Goal: Find specific page/section: Find specific page/section

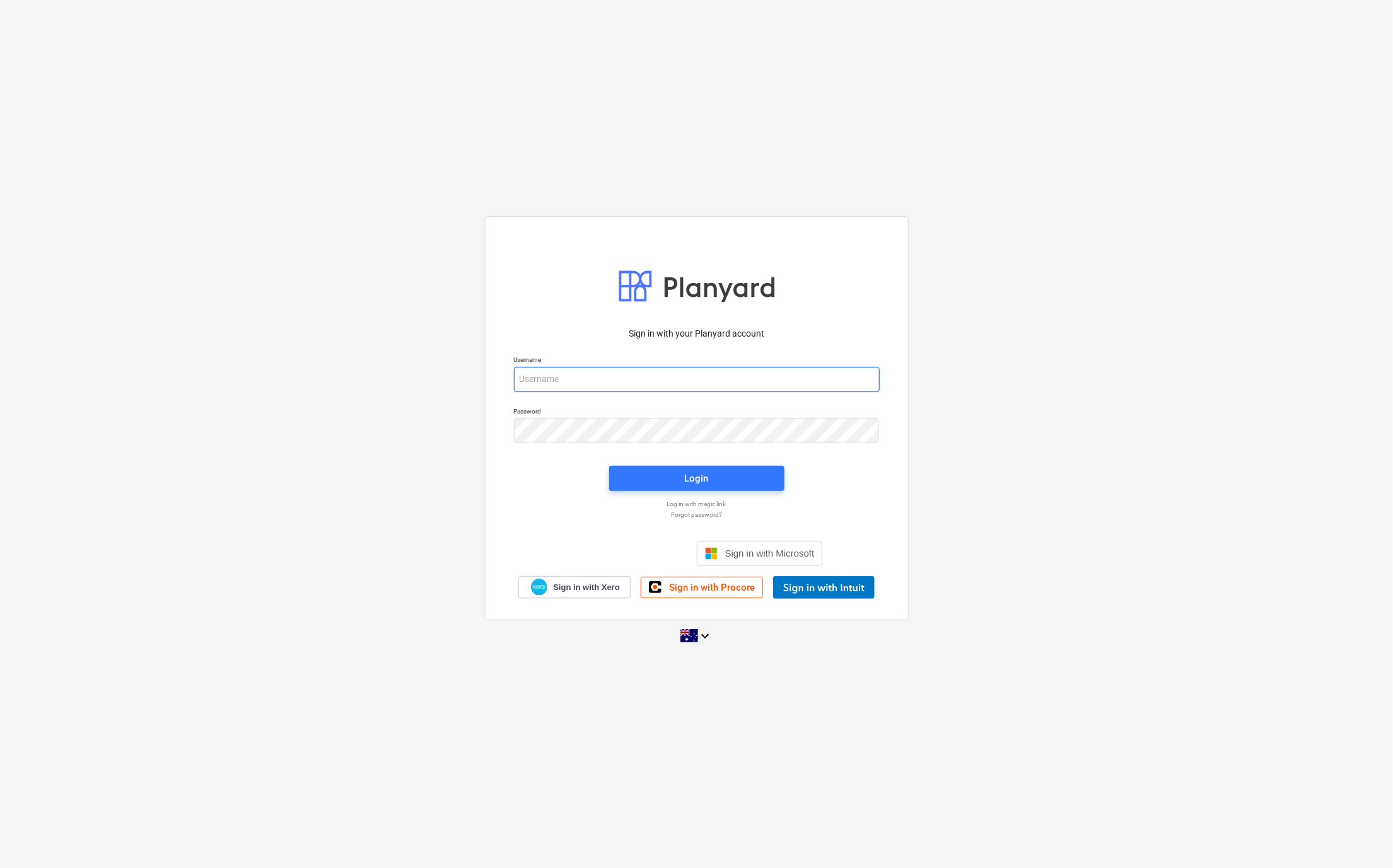
click at [558, 372] on input "email" at bounding box center [696, 379] width 366 height 25
click at [0, 867] on com-1password-button at bounding box center [0, 868] width 0 height 0
type input "[EMAIL_ADDRESS][DOMAIN_NAME]"
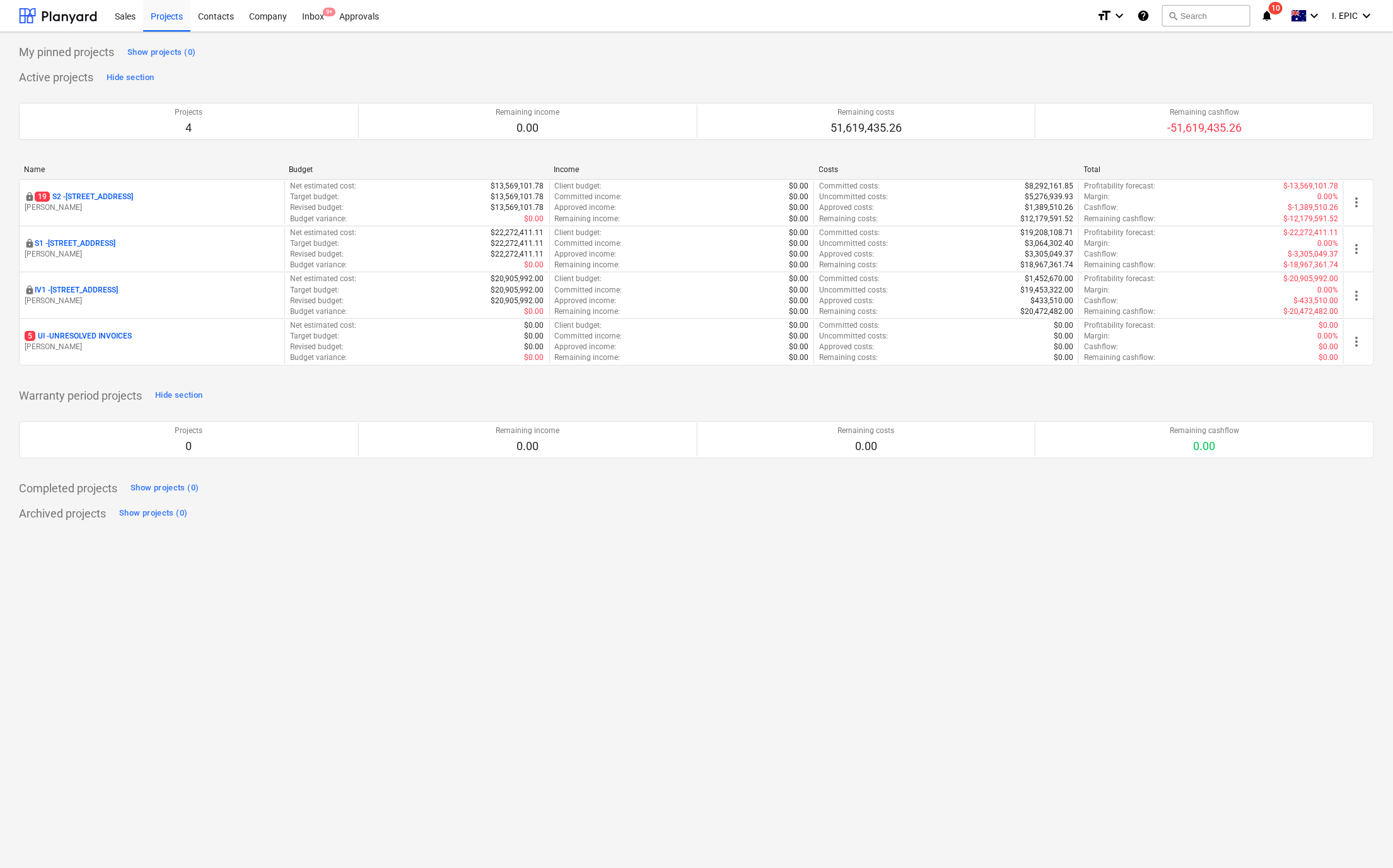
click at [475, 685] on div "My pinned projects Show projects (0) Active projects Hide section Projects 4 Re…" at bounding box center [696, 450] width 1393 height 835
click at [1226, 14] on button "search Search" at bounding box center [1206, 16] width 88 height 22
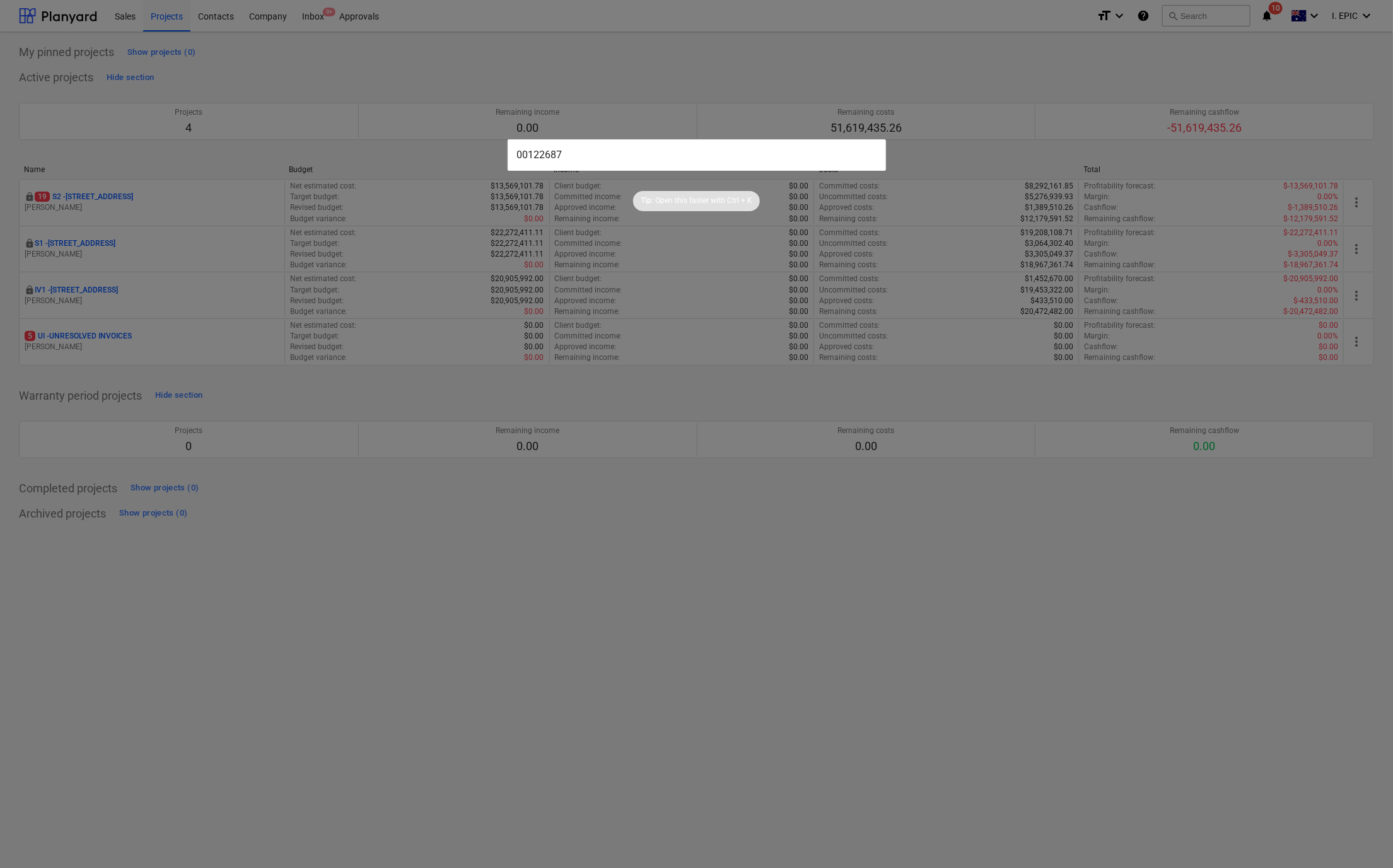
type input "00122687"
click at [577, 689] on div at bounding box center [696, 434] width 1393 height 868
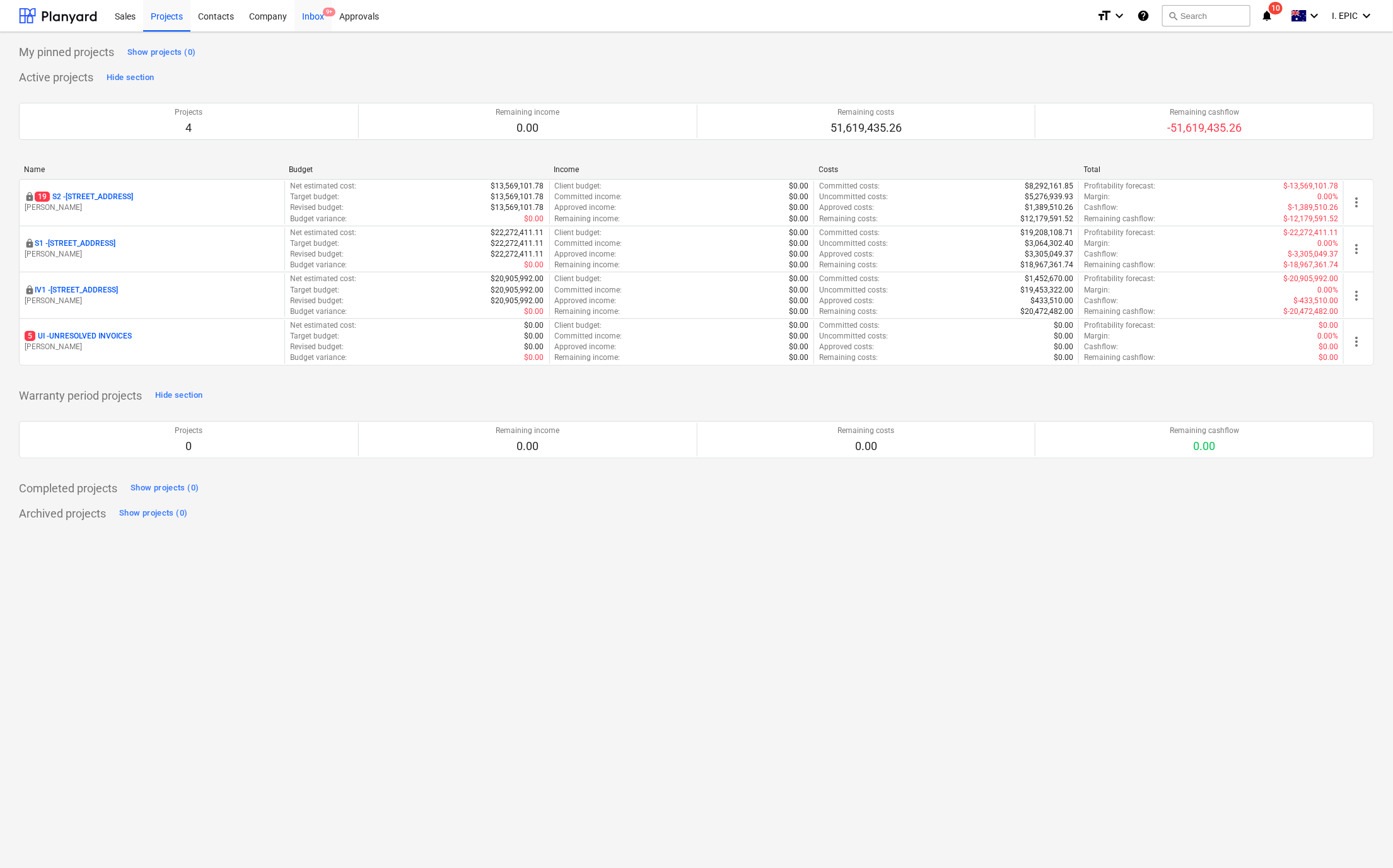
click at [305, 18] on div "Inbox 9+" at bounding box center [313, 15] width 37 height 32
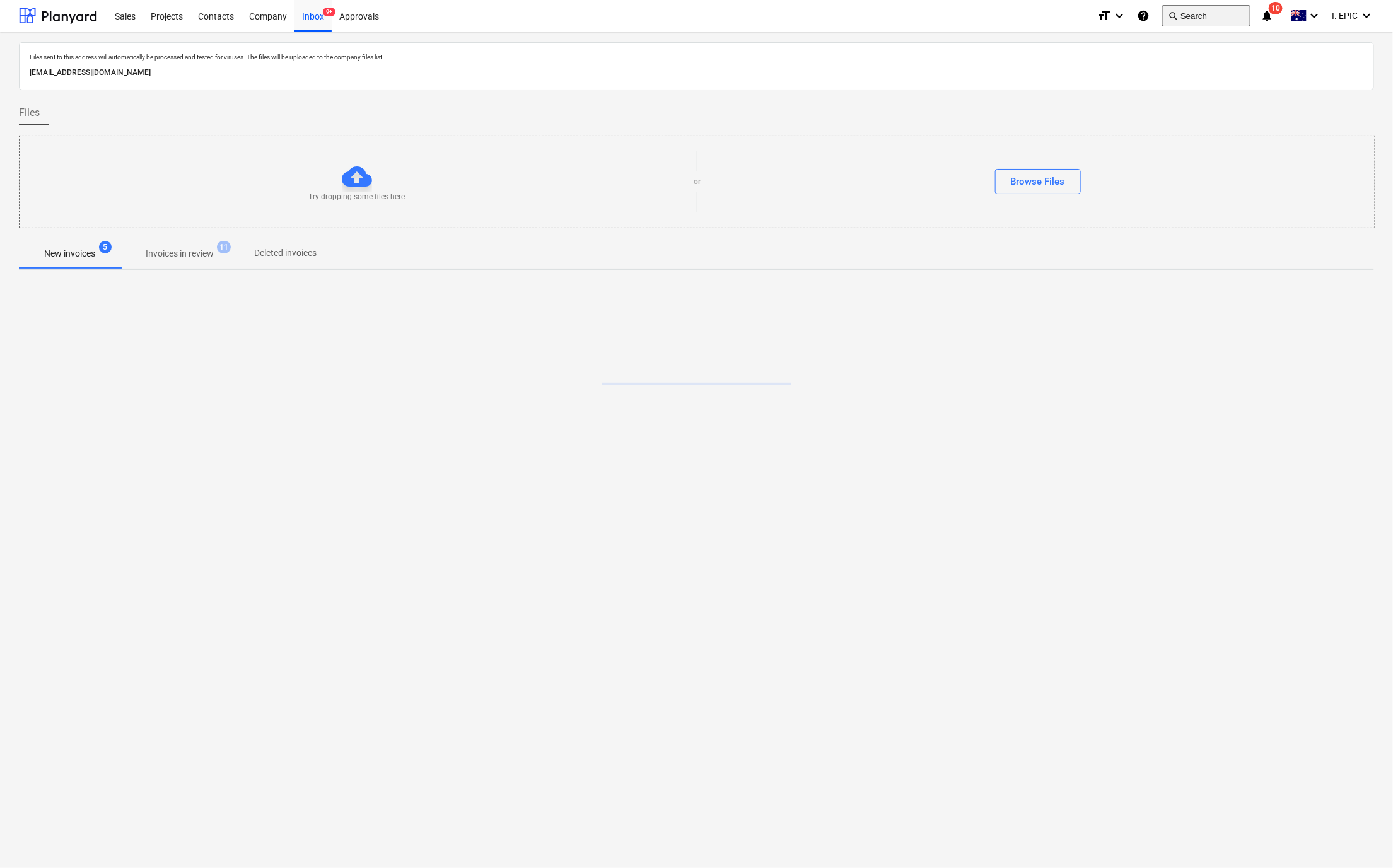
click at [1201, 21] on button "search Search" at bounding box center [1206, 16] width 88 height 22
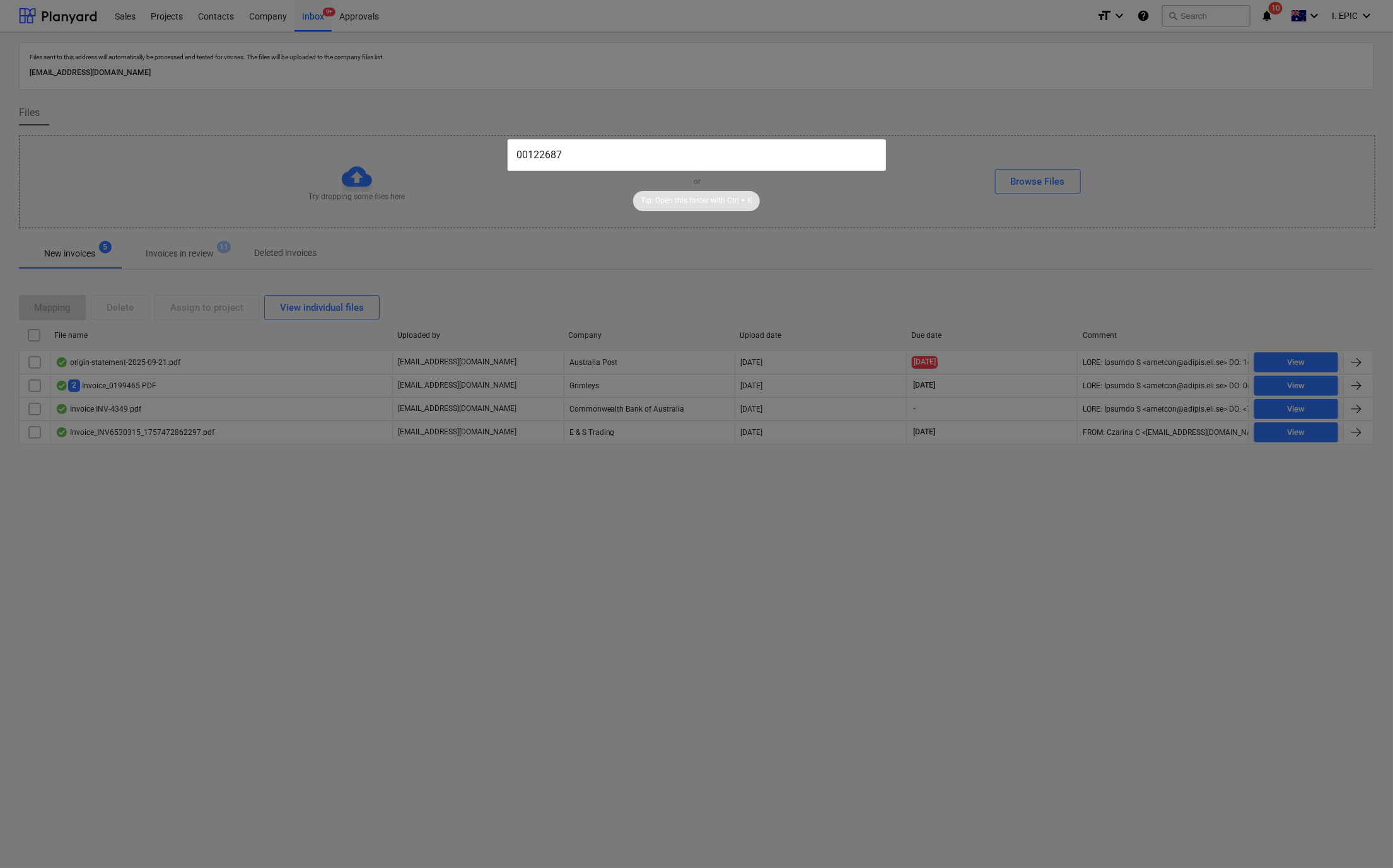
click at [593, 142] on input "00122687" at bounding box center [696, 155] width 378 height 31
drag, startPoint x: 526, startPoint y: 154, endPoint x: 507, endPoint y: 152, distance: 19.1
click at [507, 152] on input "00122687" at bounding box center [696, 155] width 378 height 31
type input "122687"
